Goal: Book appointment/travel/reservation

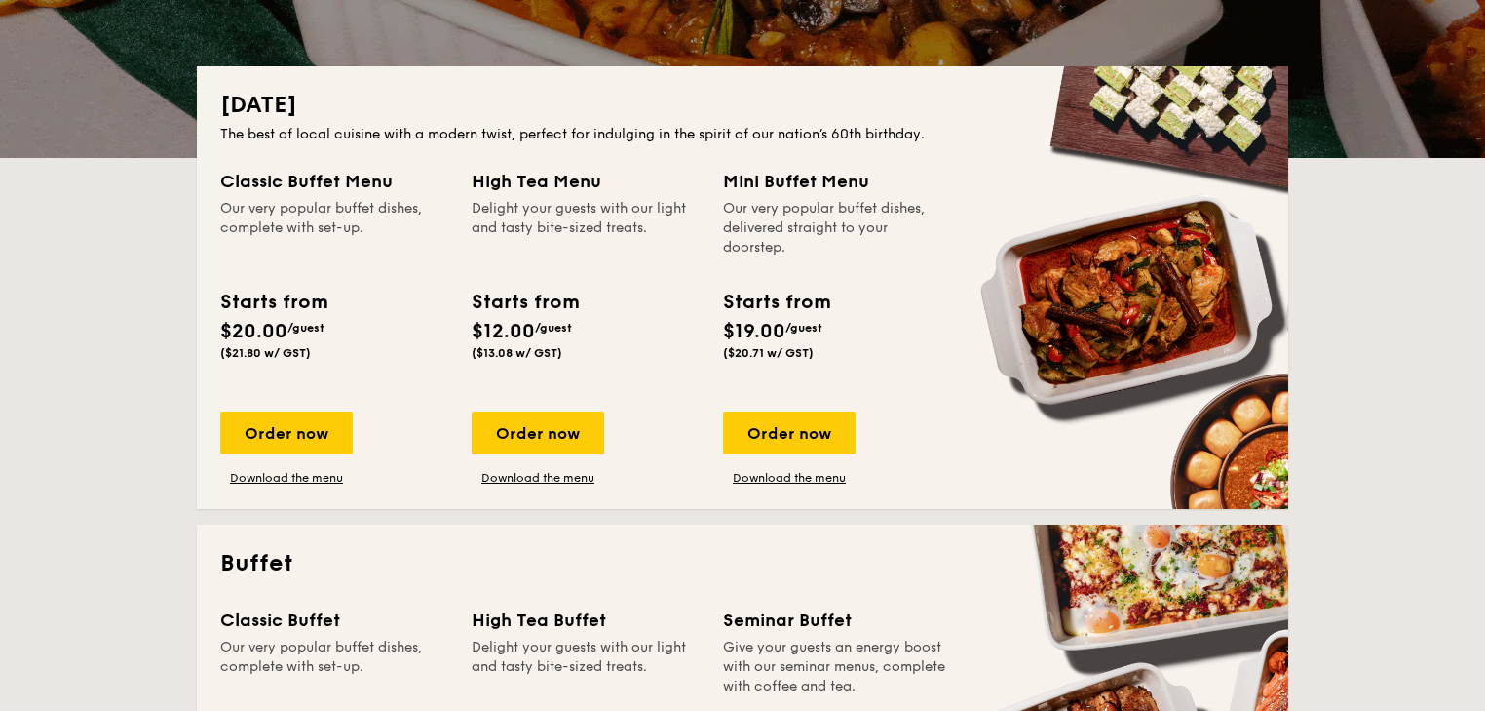
scroll to position [390, 0]
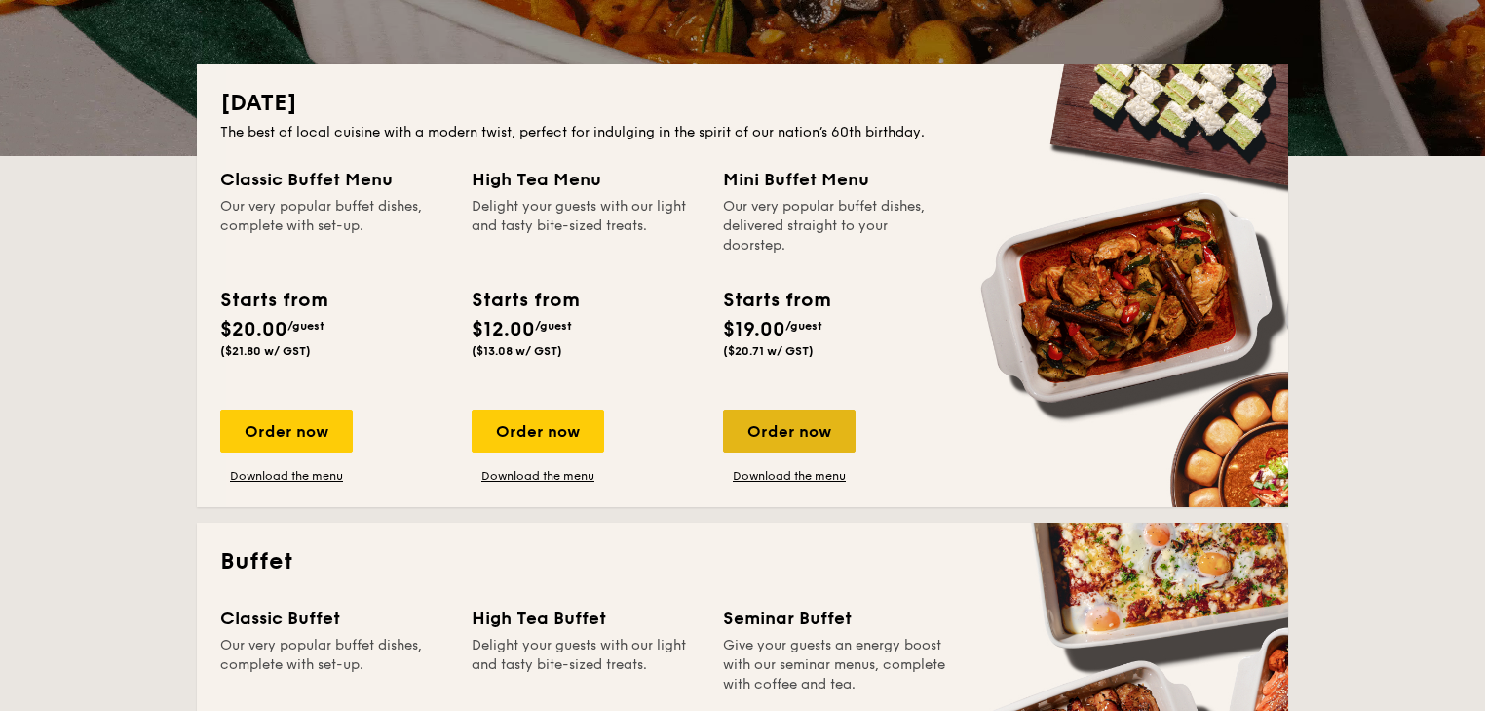
click at [742, 452] on div "Order now" at bounding box center [789, 430] width 133 height 43
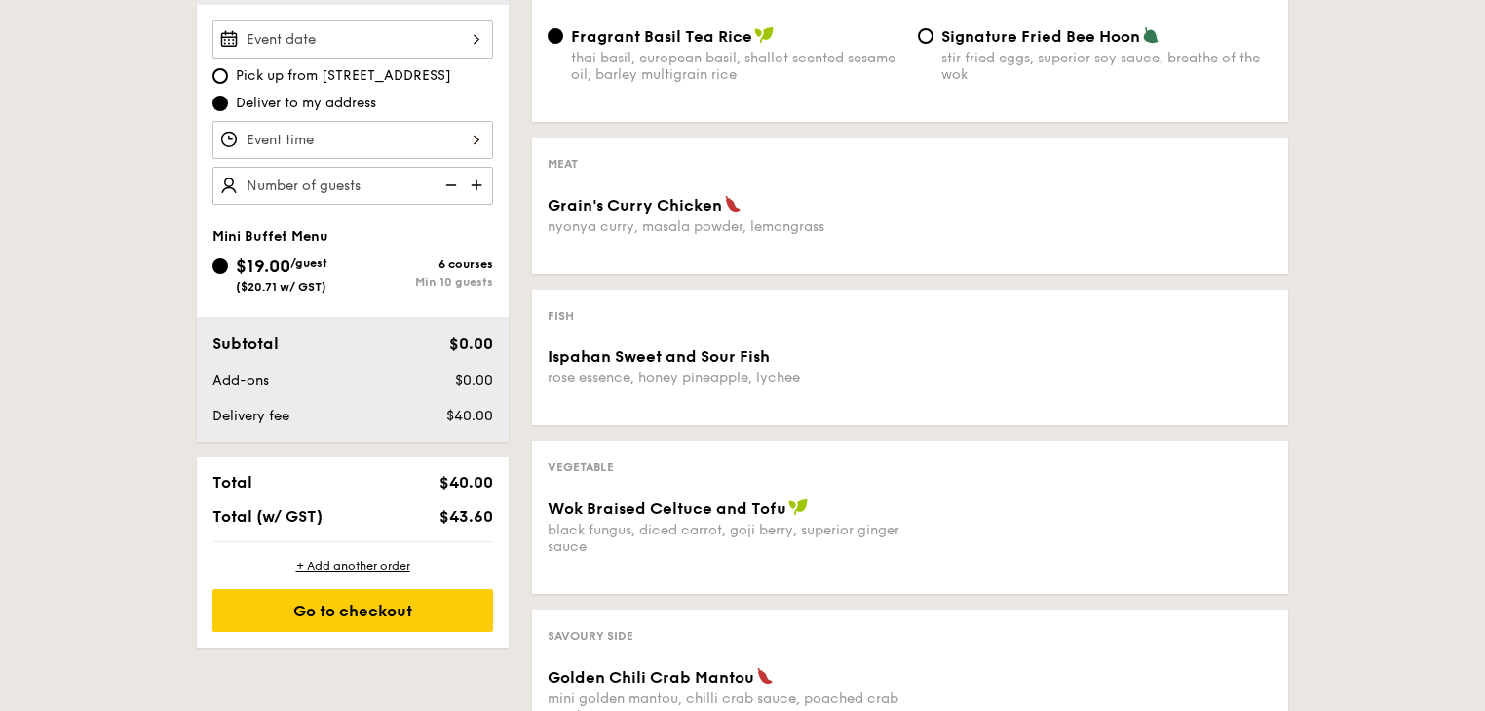
scroll to position [546, 0]
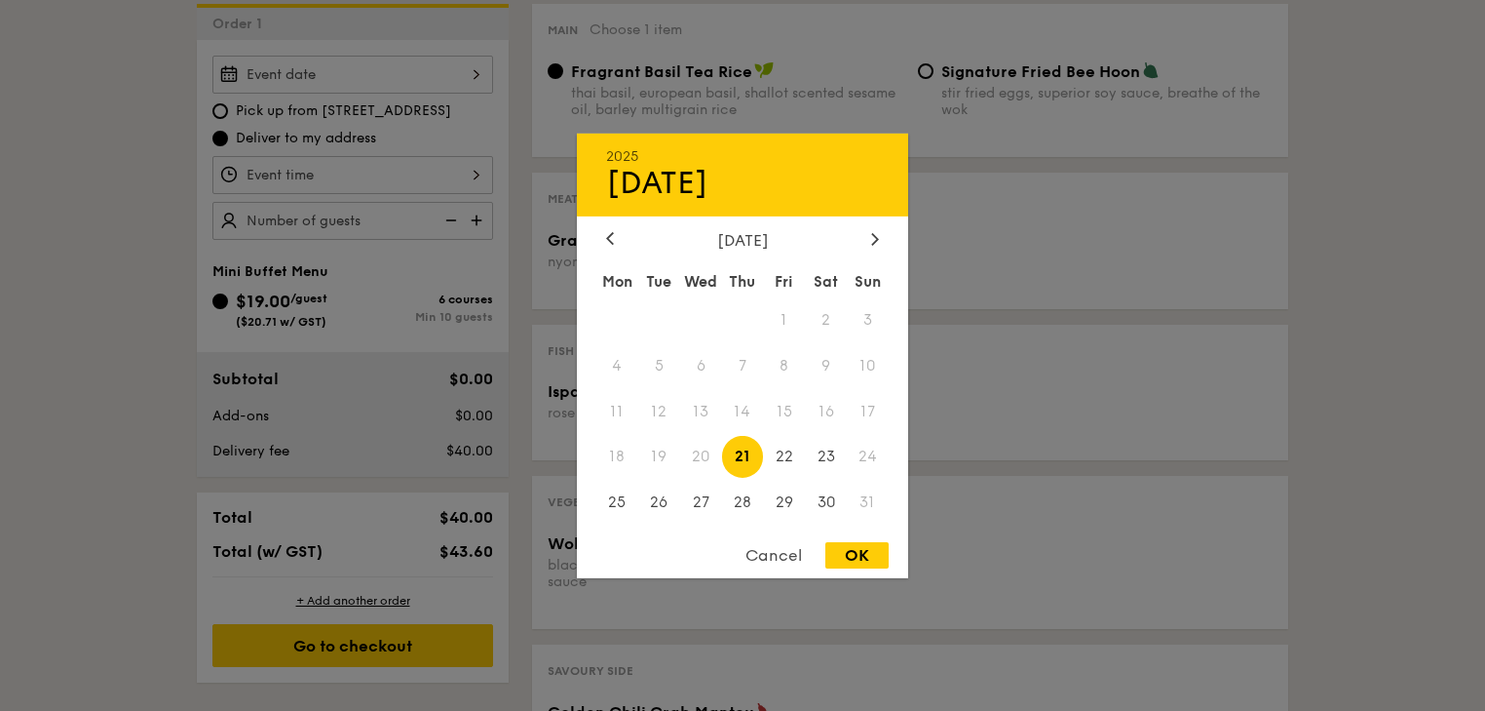
click at [242, 94] on div "2025 Aug [DATE] Tue Wed Thu Fri Sat Sun 1 2 3 4 5 6 7 8 9 10 11 12 13 14 15 16 …" at bounding box center [352, 75] width 281 height 38
click at [882, 230] on div at bounding box center [875, 239] width 18 height 19
click at [620, 246] on div "[DATE]" at bounding box center [742, 239] width 273 height 19
click at [613, 243] on div at bounding box center [610, 239] width 18 height 19
click at [824, 501] on span "30" at bounding box center [826, 502] width 42 height 42
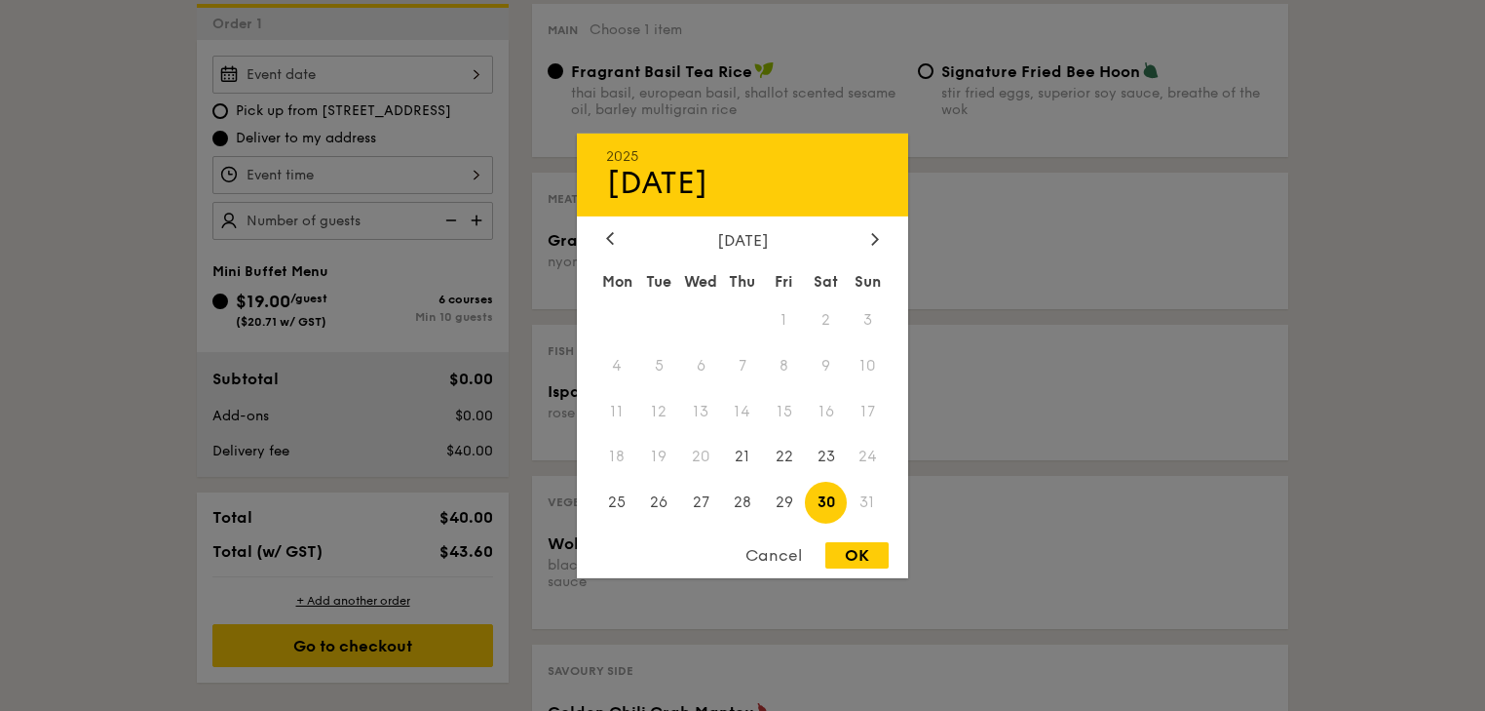
click at [851, 563] on div "OK" at bounding box center [857, 555] width 63 height 26
type input "[DATE]"
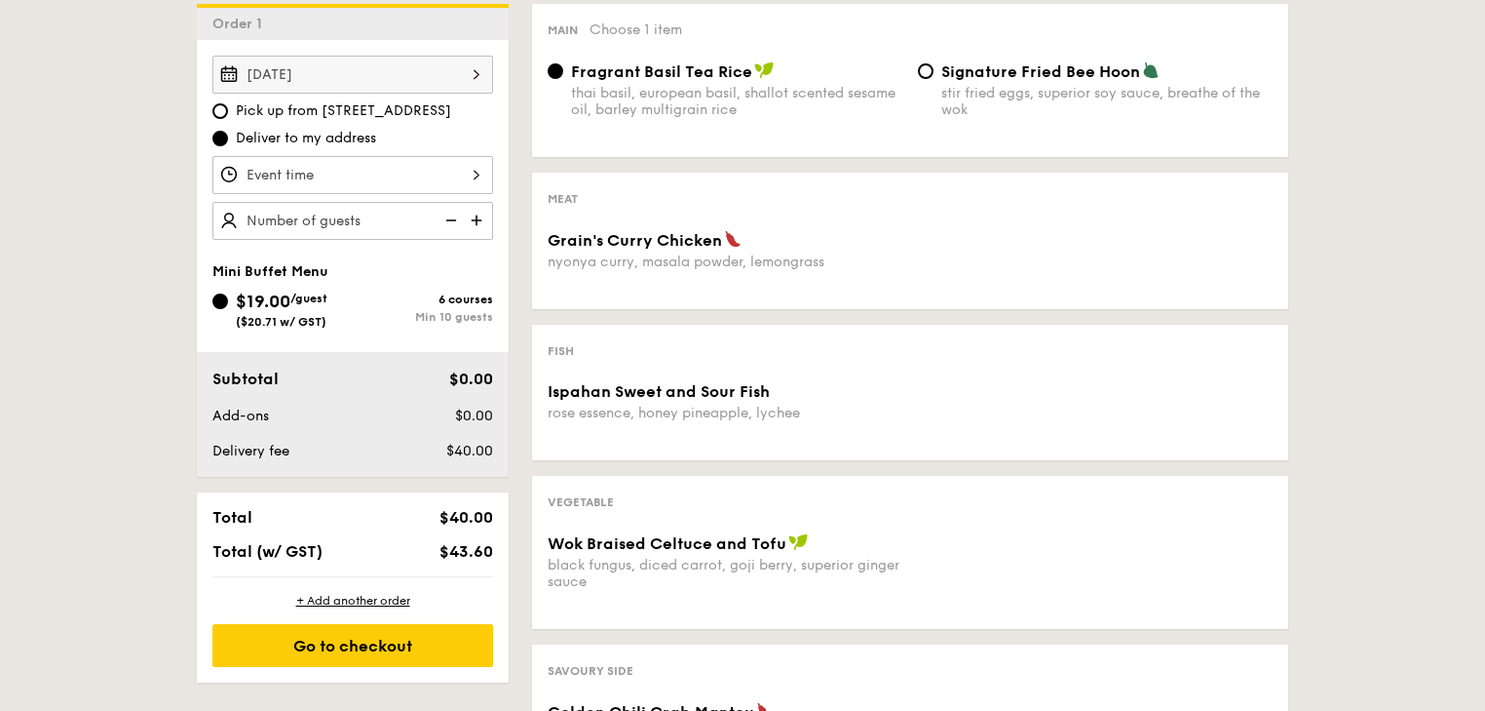
click at [212, 194] on div at bounding box center [352, 175] width 281 height 38
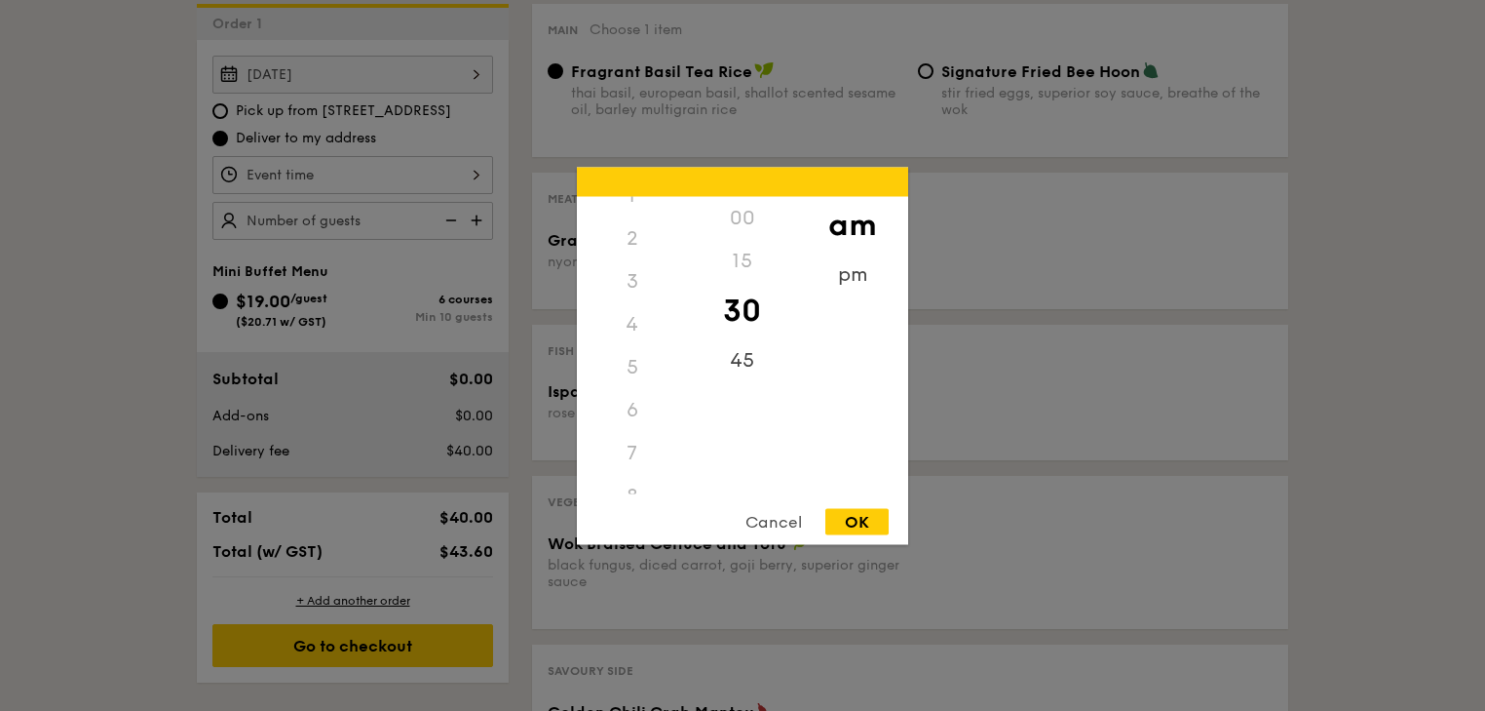
scroll to position [0, 0]
click at [635, 461] on div "6" at bounding box center [632, 474] width 110 height 43
click at [635, 476] on div "6" at bounding box center [632, 474] width 110 height 43
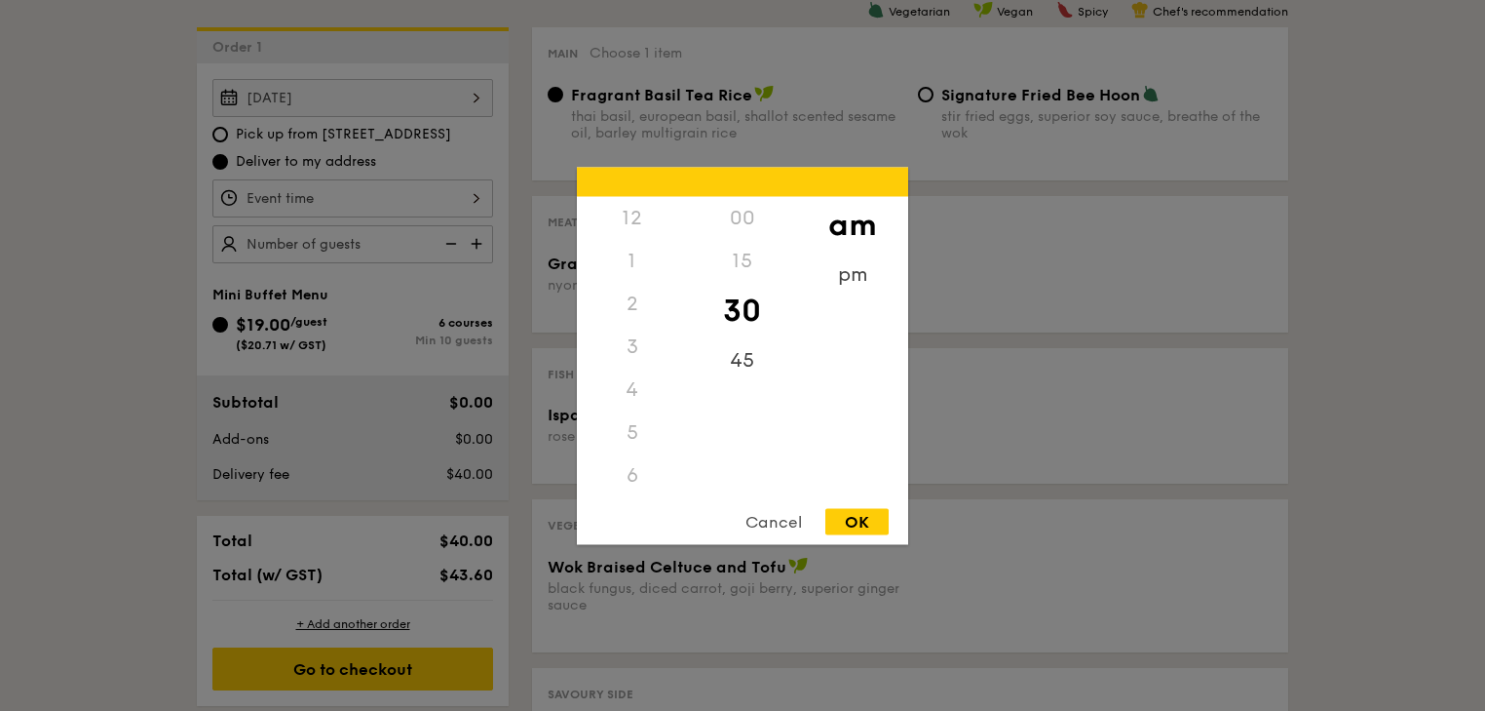
scroll to position [624, 0]
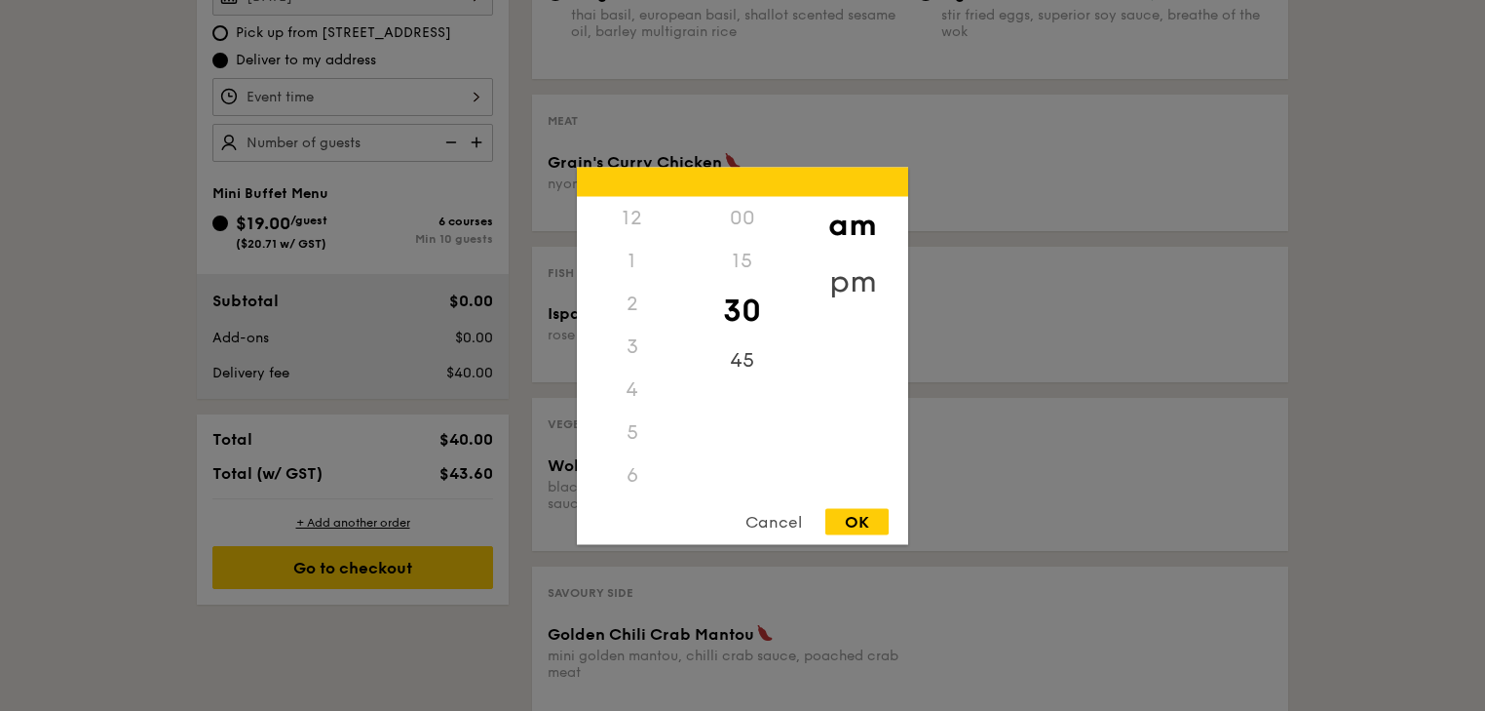
click at [854, 268] on div "pm" at bounding box center [852, 280] width 110 height 57
click at [637, 483] on div "6" at bounding box center [632, 481] width 110 height 57
click at [857, 517] on div "OK" at bounding box center [857, 521] width 63 height 26
type input "6:30PM"
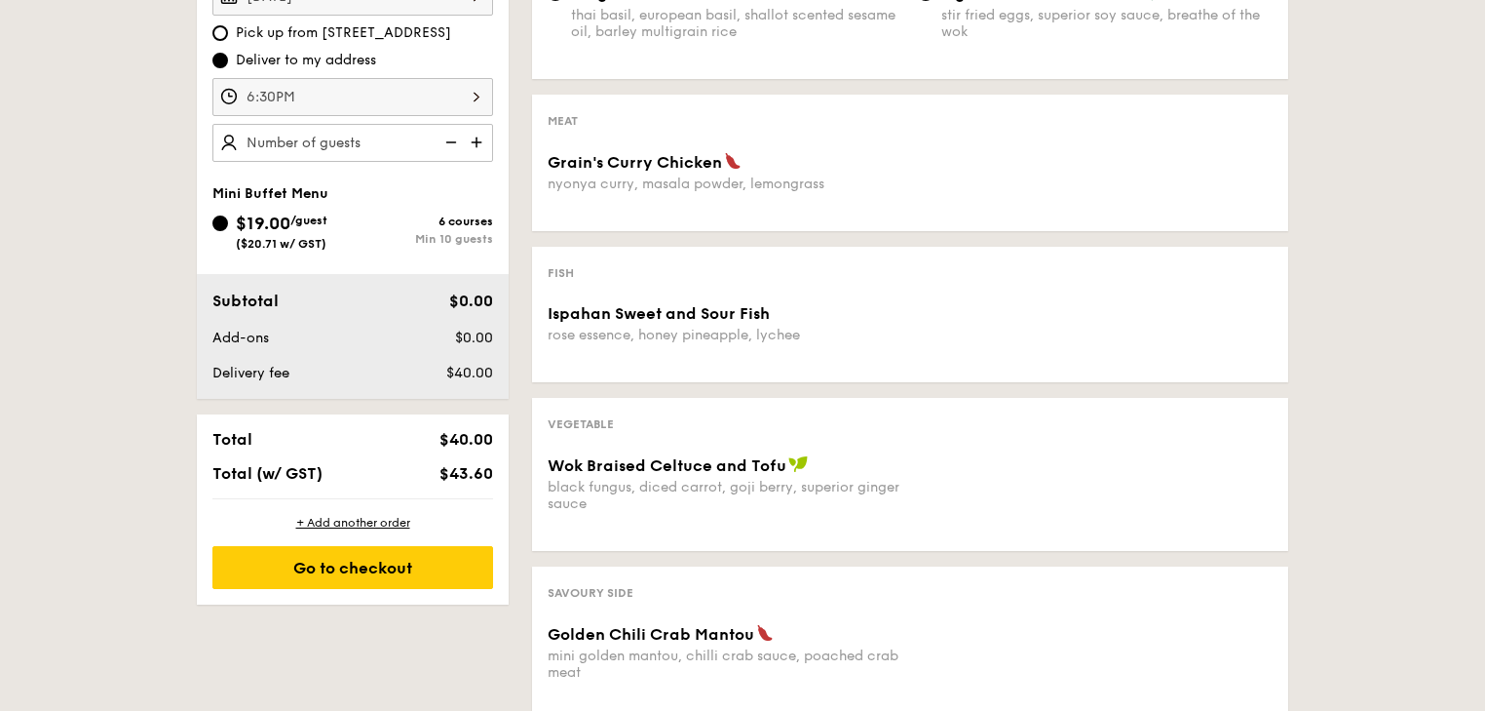
click at [464, 161] on img at bounding box center [478, 142] width 29 height 37
click at [435, 161] on img at bounding box center [449, 142] width 29 height 37
type input "10 guests"
click at [435, 161] on img at bounding box center [449, 142] width 29 height 37
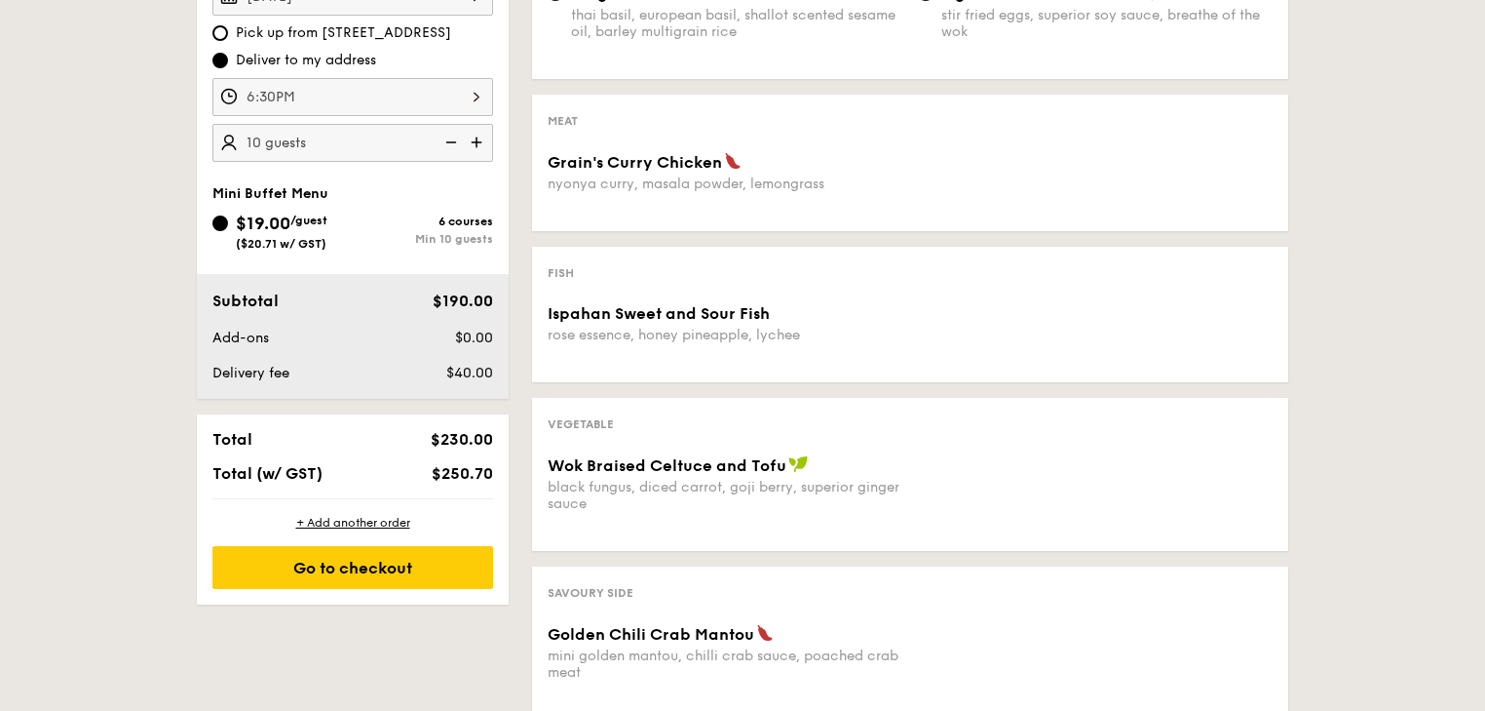
click at [435, 161] on img at bounding box center [449, 142] width 29 height 37
